Goal: Task Accomplishment & Management: Manage account settings

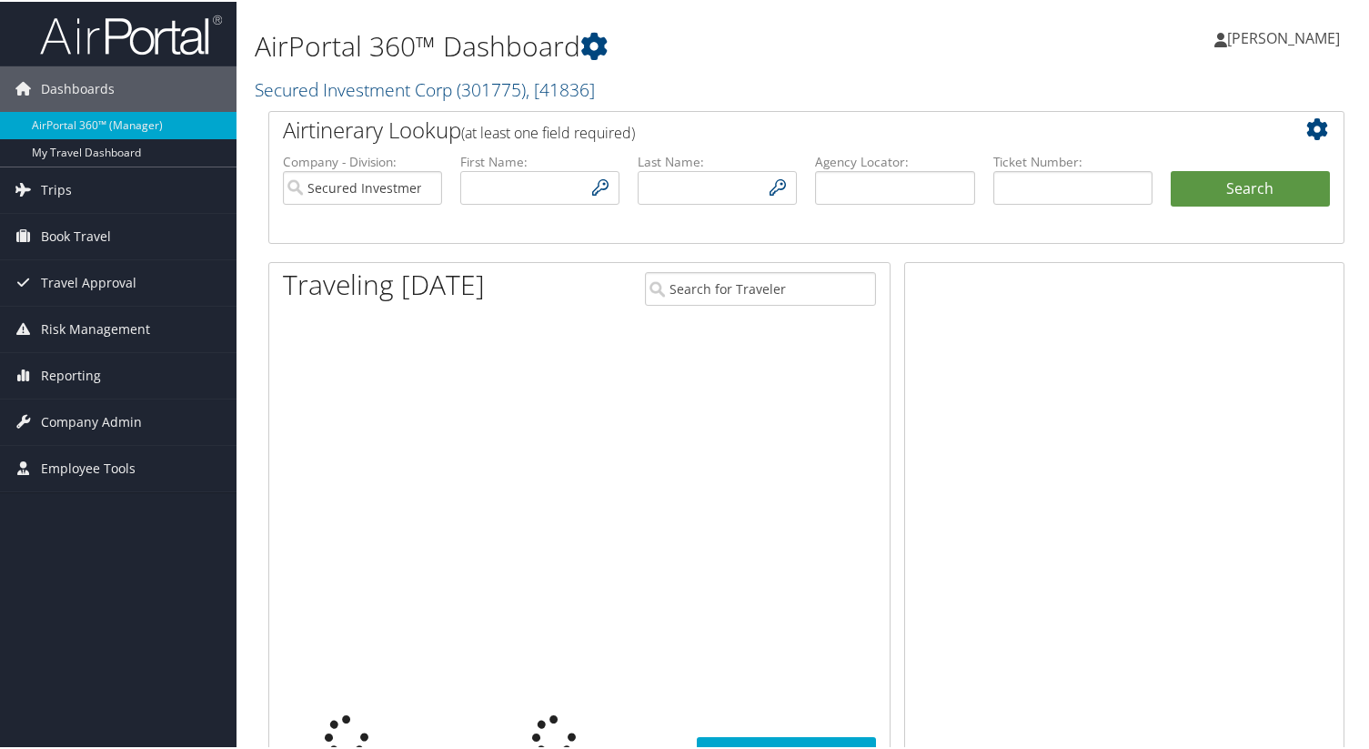
type input "mrudd@securedinvestmentcorp.com"
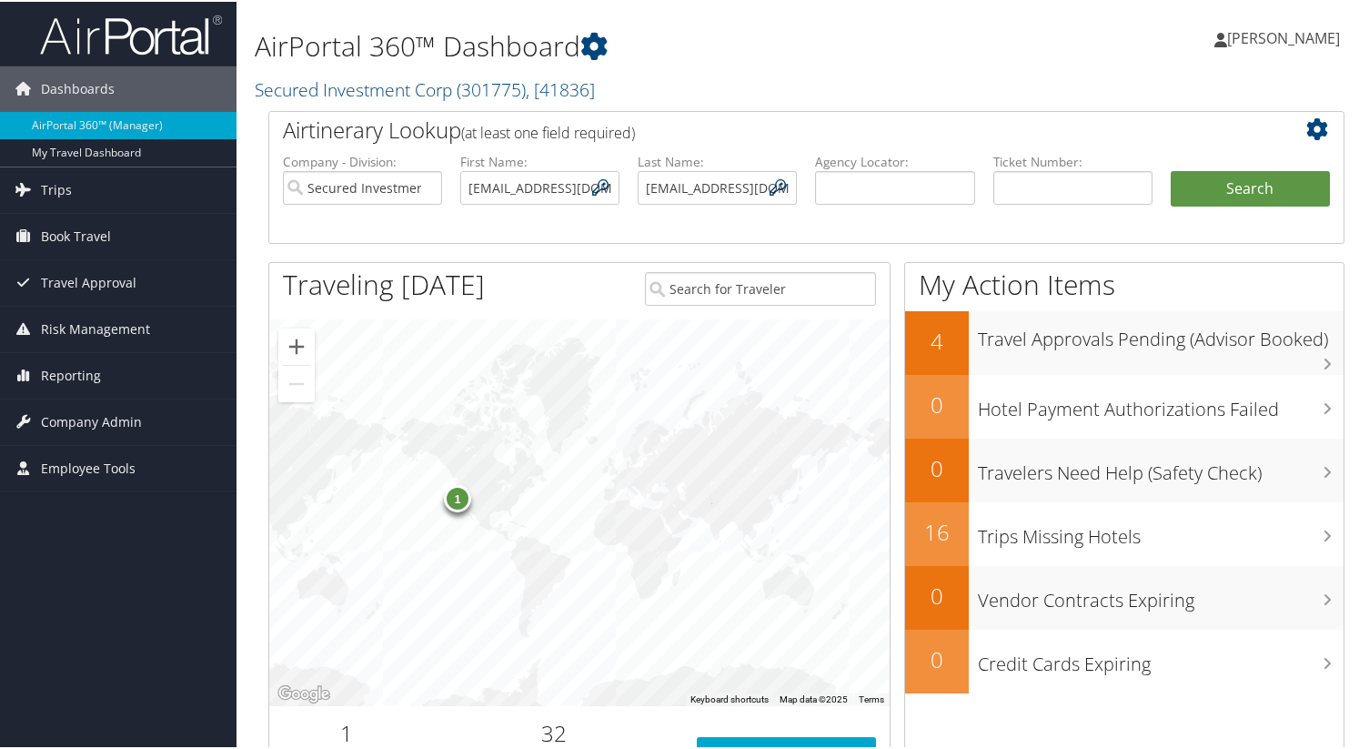
click at [1012, 92] on div "AirPortal 360™ Dashboard Secured Investment Corp ( 301775 ) , [ 41836 ] Secured…" at bounding box center [806, 54] width 1140 height 109
click at [119, 287] on span "Travel Approval" at bounding box center [89, 280] width 96 height 45
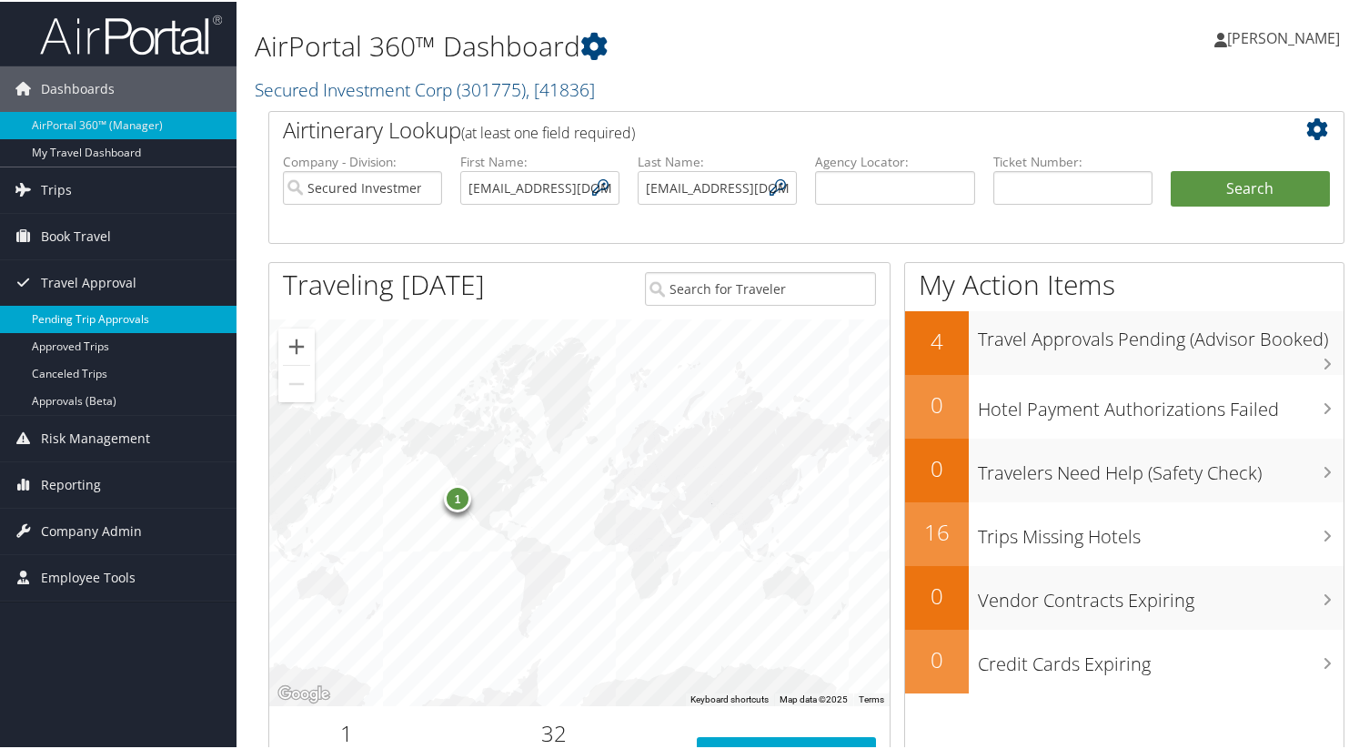
click at [115, 320] on link "Pending Trip Approvals" at bounding box center [118, 317] width 236 height 27
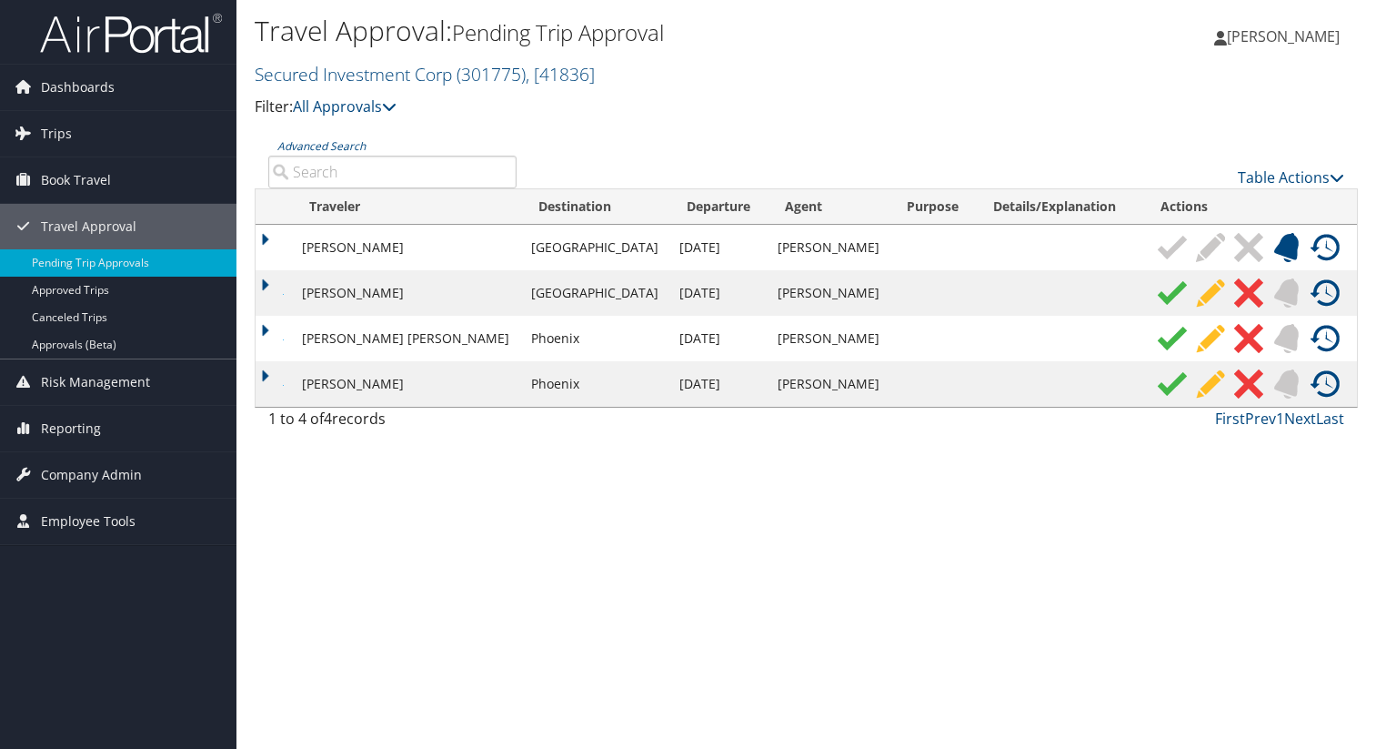
click at [1158, 339] on img at bounding box center [1172, 338] width 29 height 29
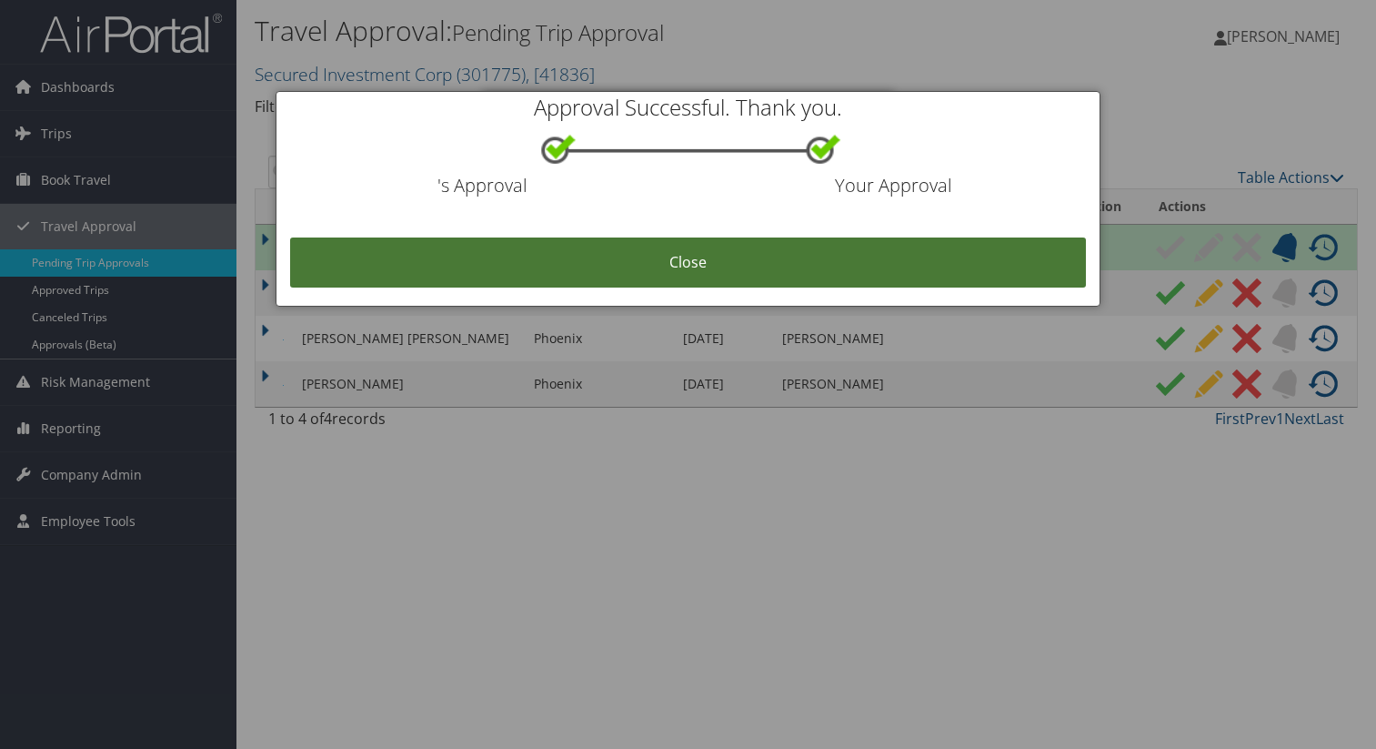
click at [769, 244] on link "Close" at bounding box center [688, 262] width 797 height 50
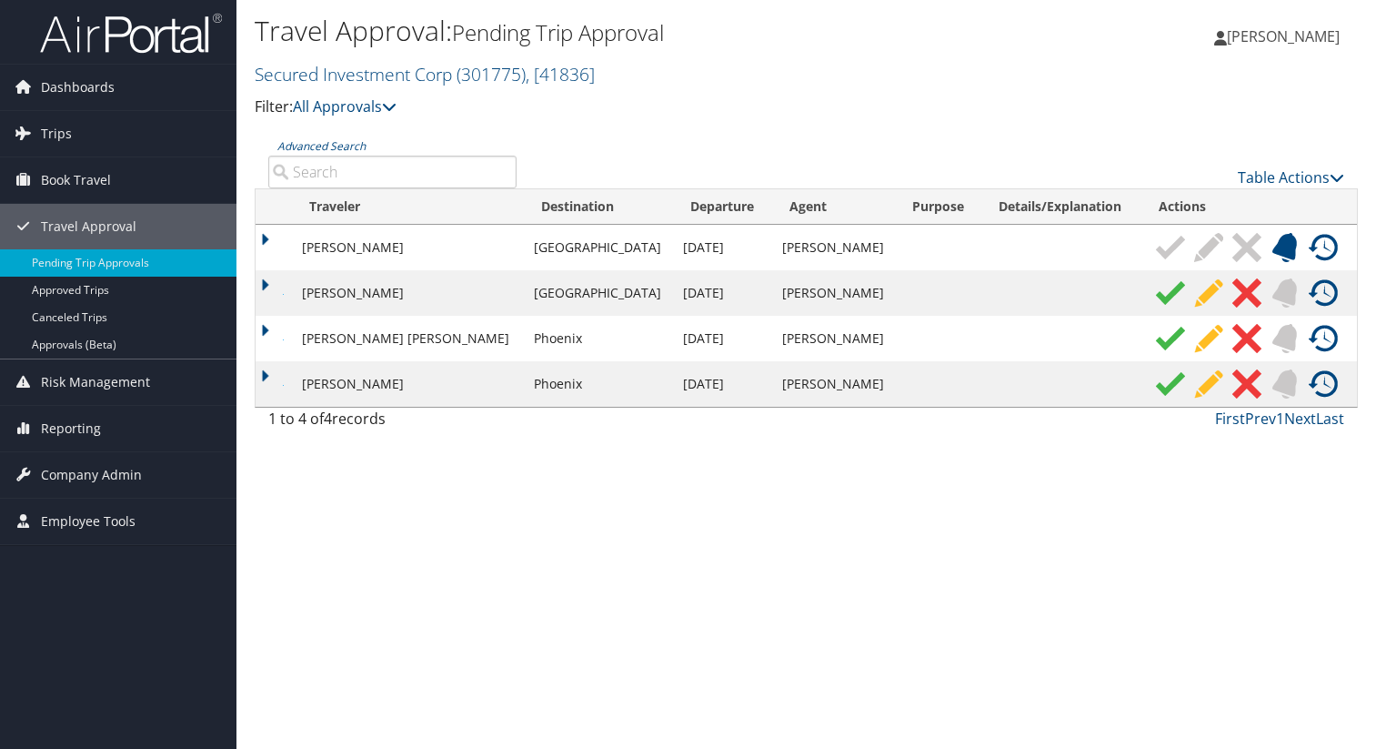
click at [1156, 385] on img at bounding box center [1170, 383] width 29 height 29
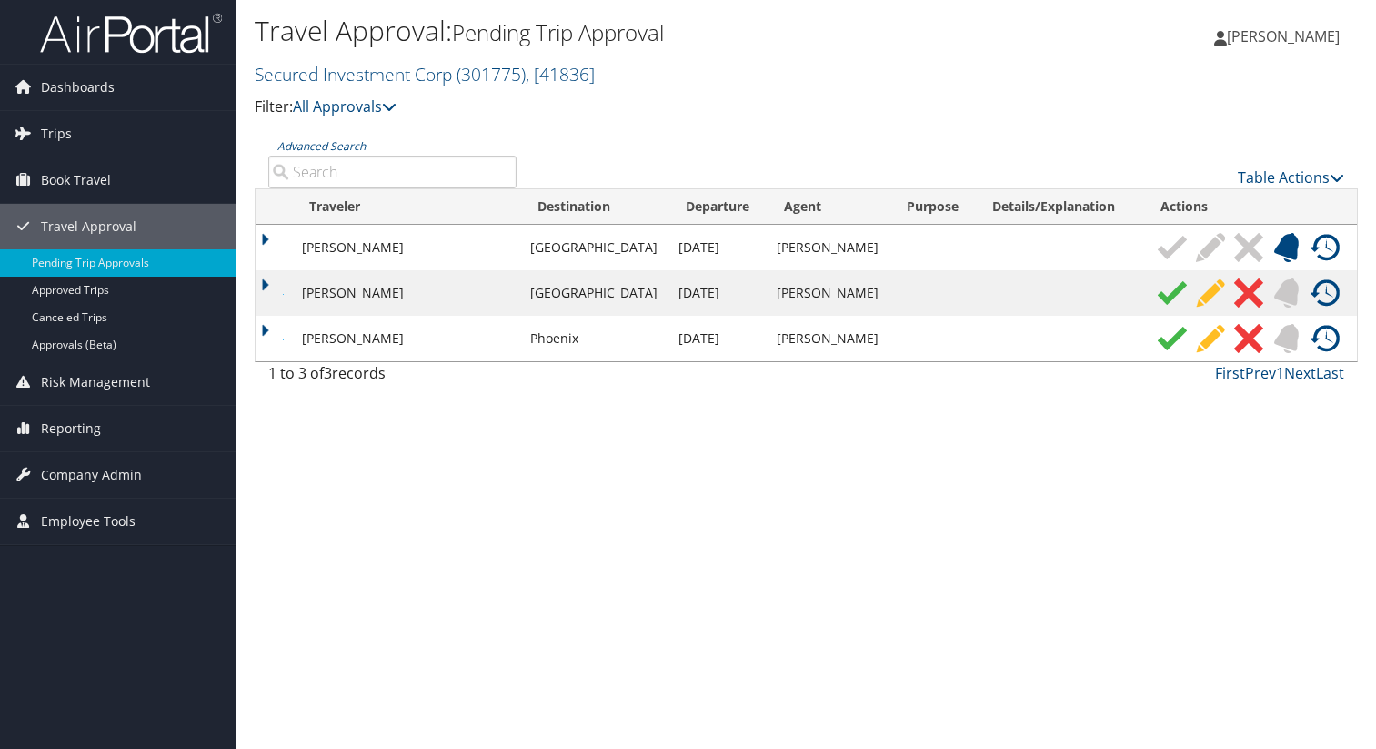
click at [1158, 344] on img at bounding box center [1172, 338] width 29 height 29
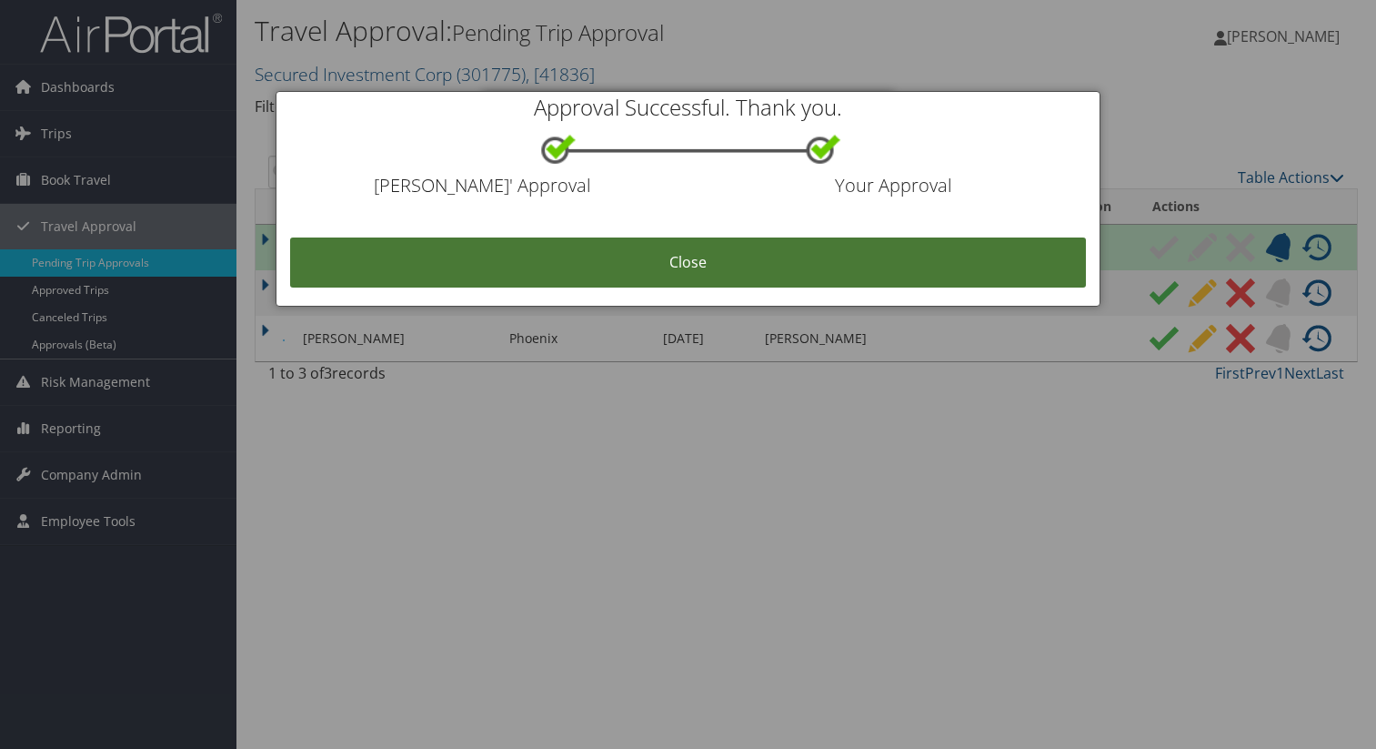
click at [800, 253] on link "Close" at bounding box center [688, 262] width 797 height 50
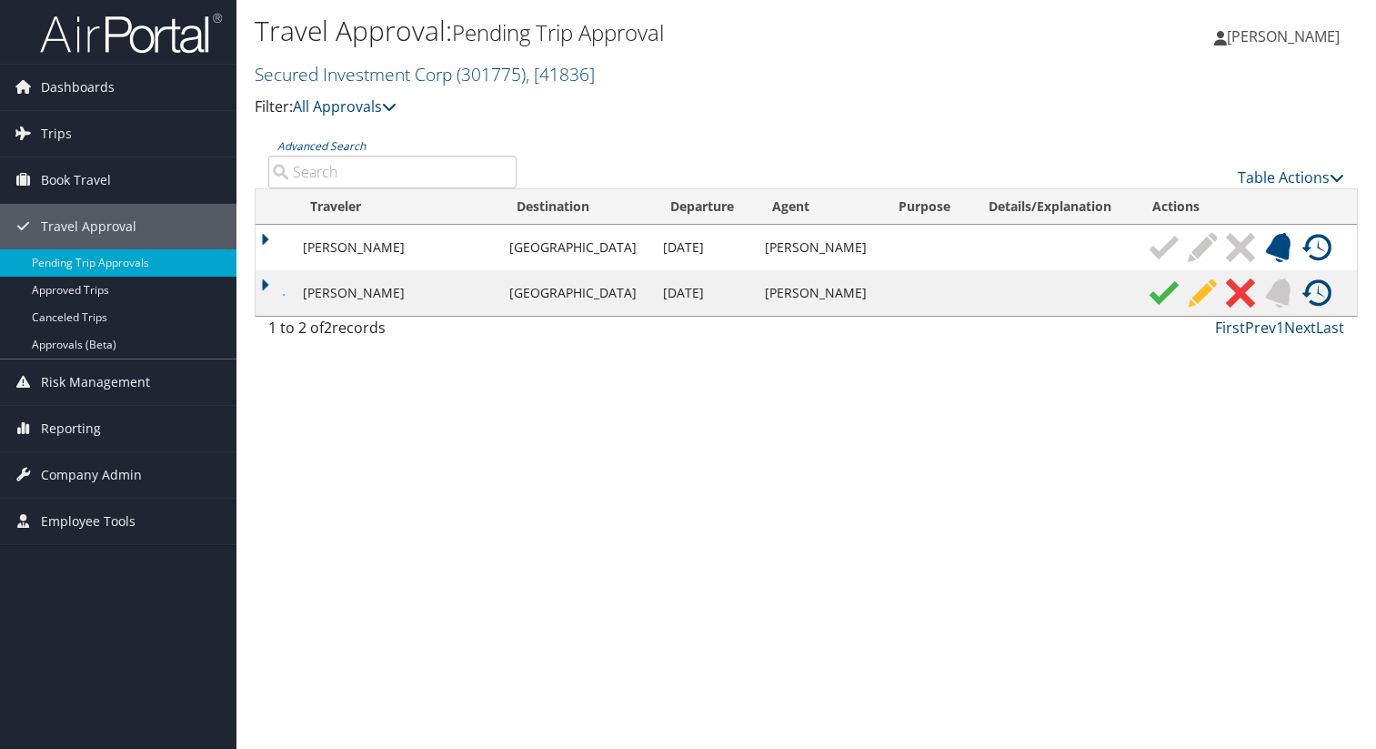
click at [852, 279] on td "[PERSON_NAME]" at bounding box center [819, 292] width 126 height 45
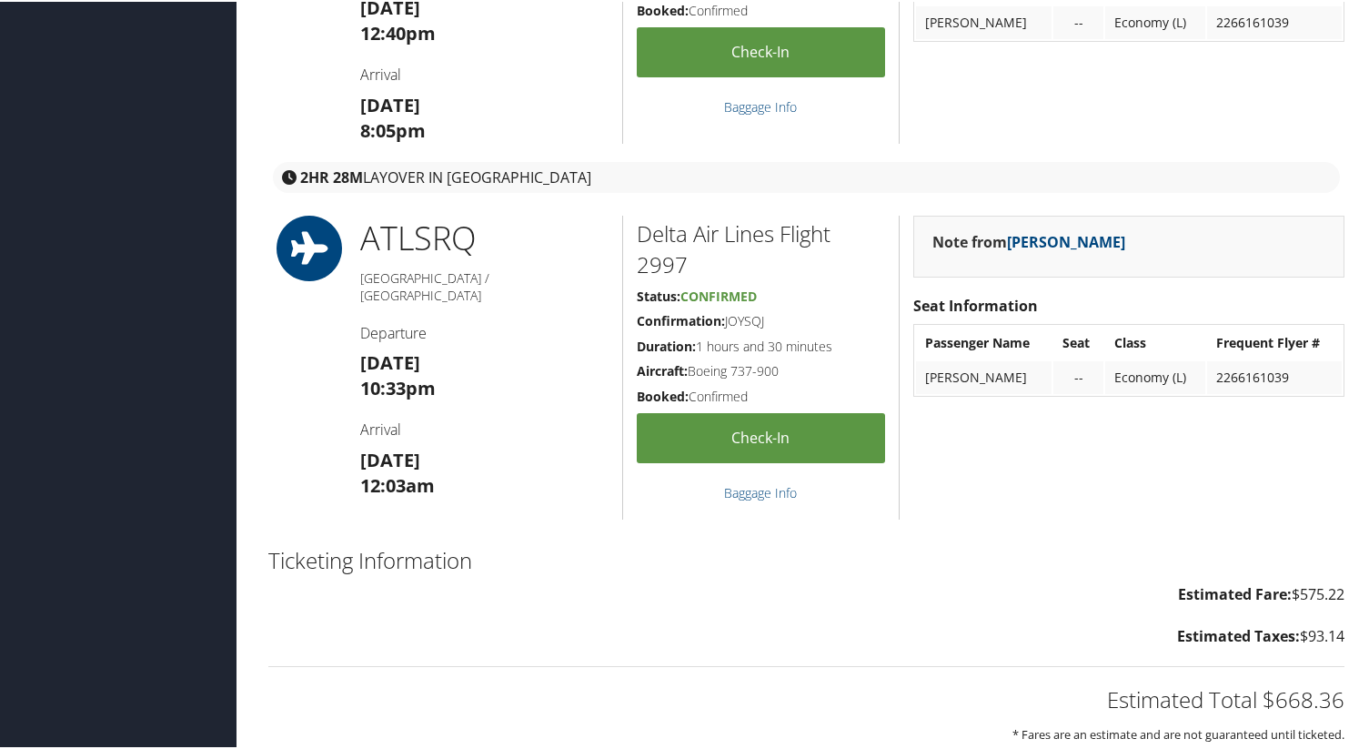
scroll to position [2201, 0]
